Goal: Task Accomplishment & Management: Complete application form

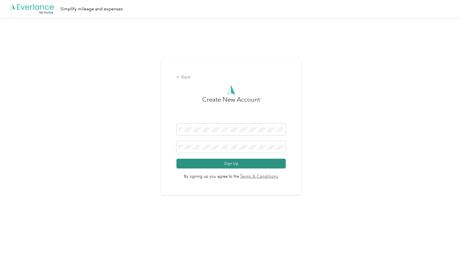
click at [206, 162] on button "Sign Up" at bounding box center [230, 164] width 109 height 10
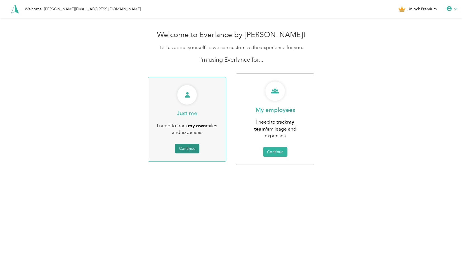
click at [190, 144] on button "Continue" at bounding box center [187, 149] width 24 height 10
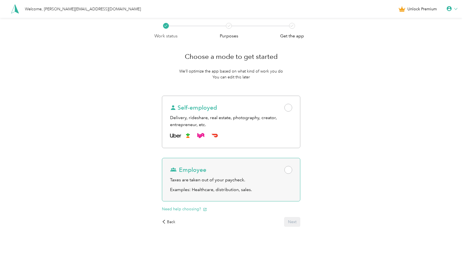
click at [294, 169] on div "Employee Taxes are taken out of your paycheck. Examples: Healthcare, distributi…" at bounding box center [231, 180] width 138 height 44
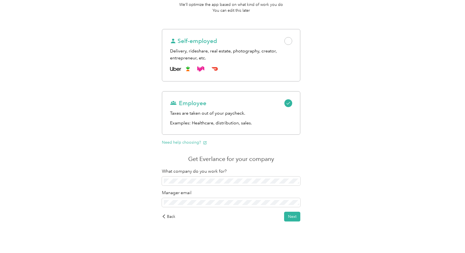
scroll to position [70, 0]
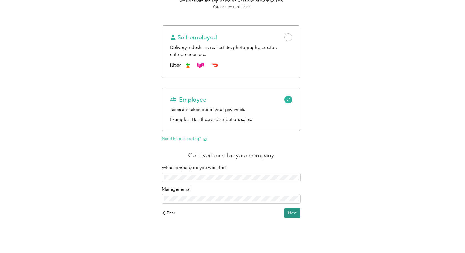
click at [291, 213] on button "Next" at bounding box center [292, 213] width 16 height 10
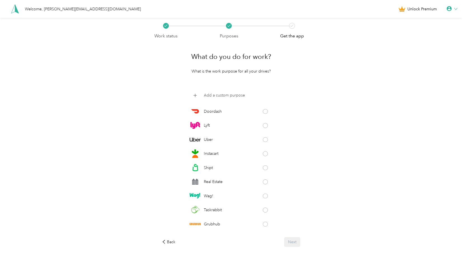
click at [220, 97] on p "Add a custom purpose" at bounding box center [224, 95] width 41 height 6
click at [316, 121] on div "Work status Purposes Get the app What do you do for work? What is the work purp…" at bounding box center [231, 149] width 462 height 263
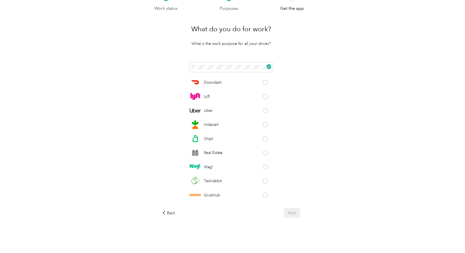
click at [274, 31] on div "What do you do for work? What is the work purpose for all your drives?" at bounding box center [231, 33] width 138 height 27
click at [233, 76] on div "Doordash Lyft Uber Instacart Shipt Real Estate Wag! Taskrabbit Grubhub Favor Am…" at bounding box center [231, 132] width 138 height 141
click at [241, 72] on div "Doordash Lyft Uber Instacart Shipt Real Estate Wag! Taskrabbit Grubhub Favor Am…" at bounding box center [231, 132] width 138 height 141
click button at bounding box center [268, 66] width 5 height 5
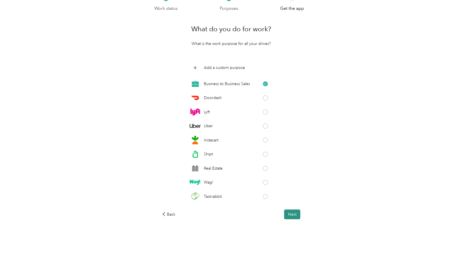
click at [296, 213] on button "Next" at bounding box center [292, 215] width 16 height 10
